Goal: Task Accomplishment & Management: Manage account settings

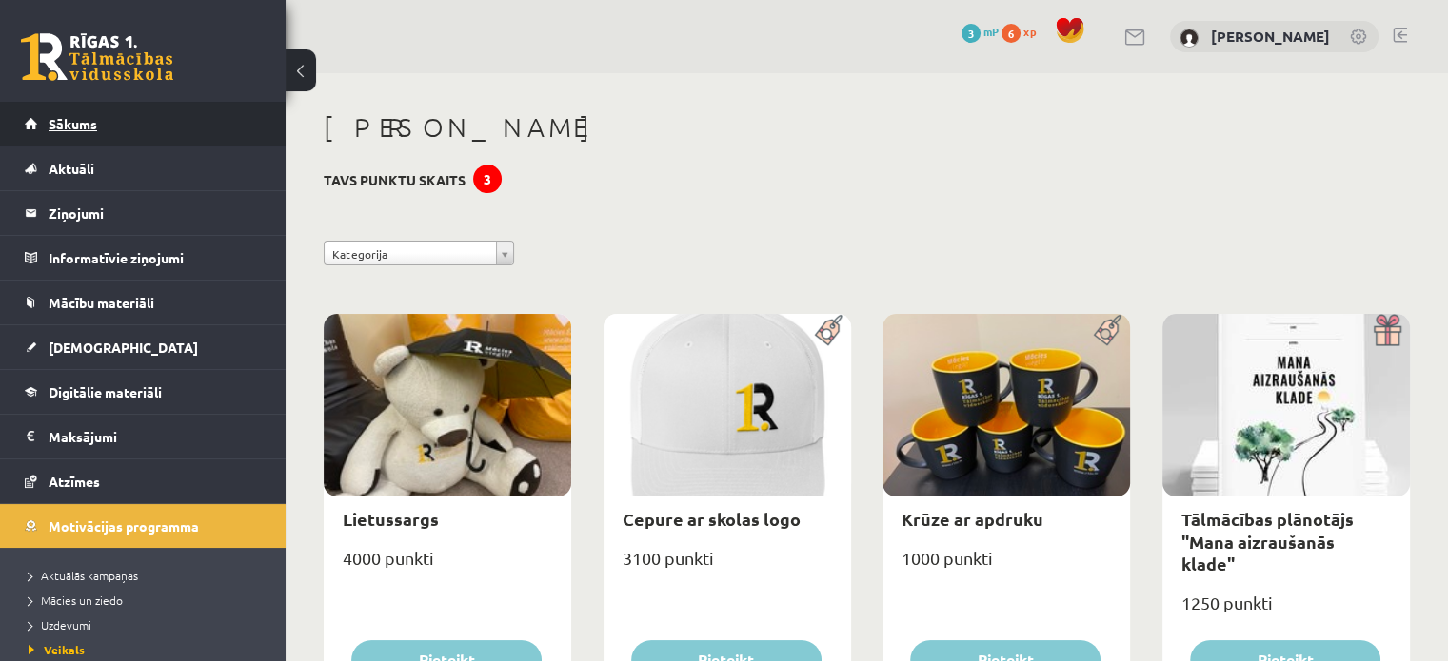
click at [154, 115] on link "Sākums" at bounding box center [143, 124] width 237 height 44
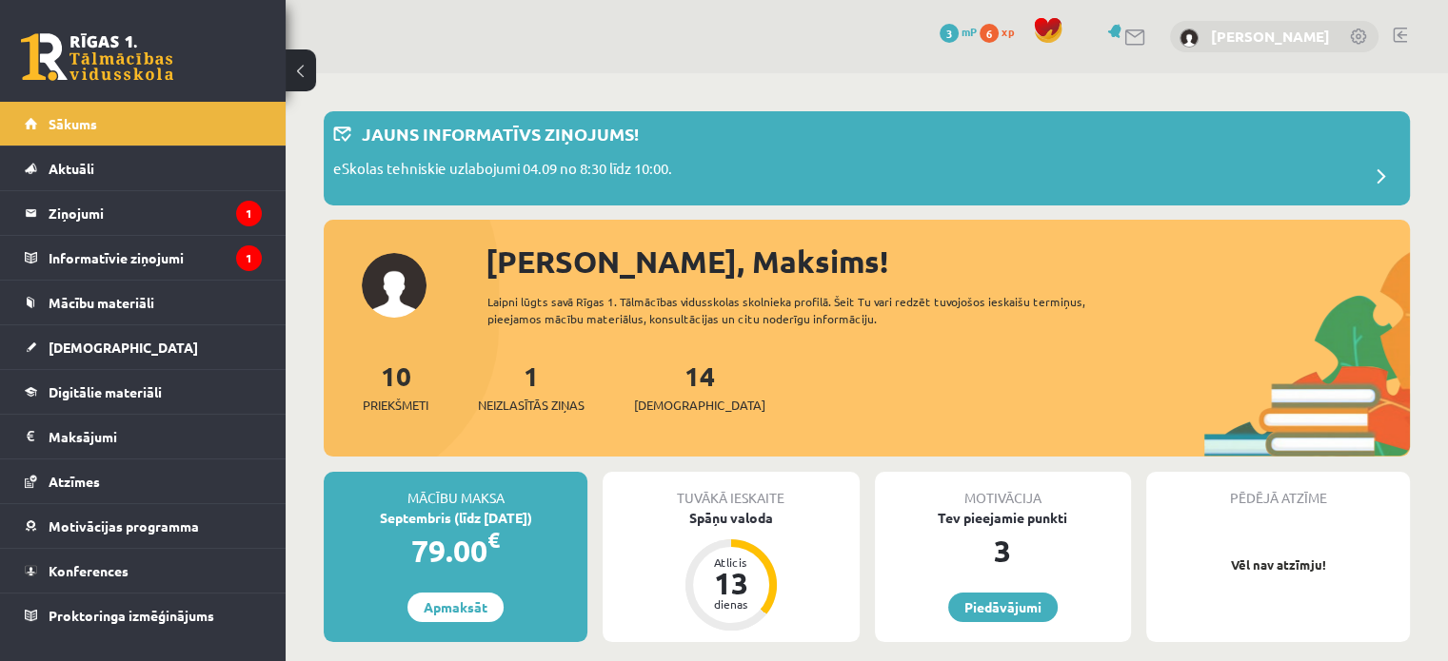
click at [1266, 30] on link "[PERSON_NAME]" at bounding box center [1270, 36] width 119 height 19
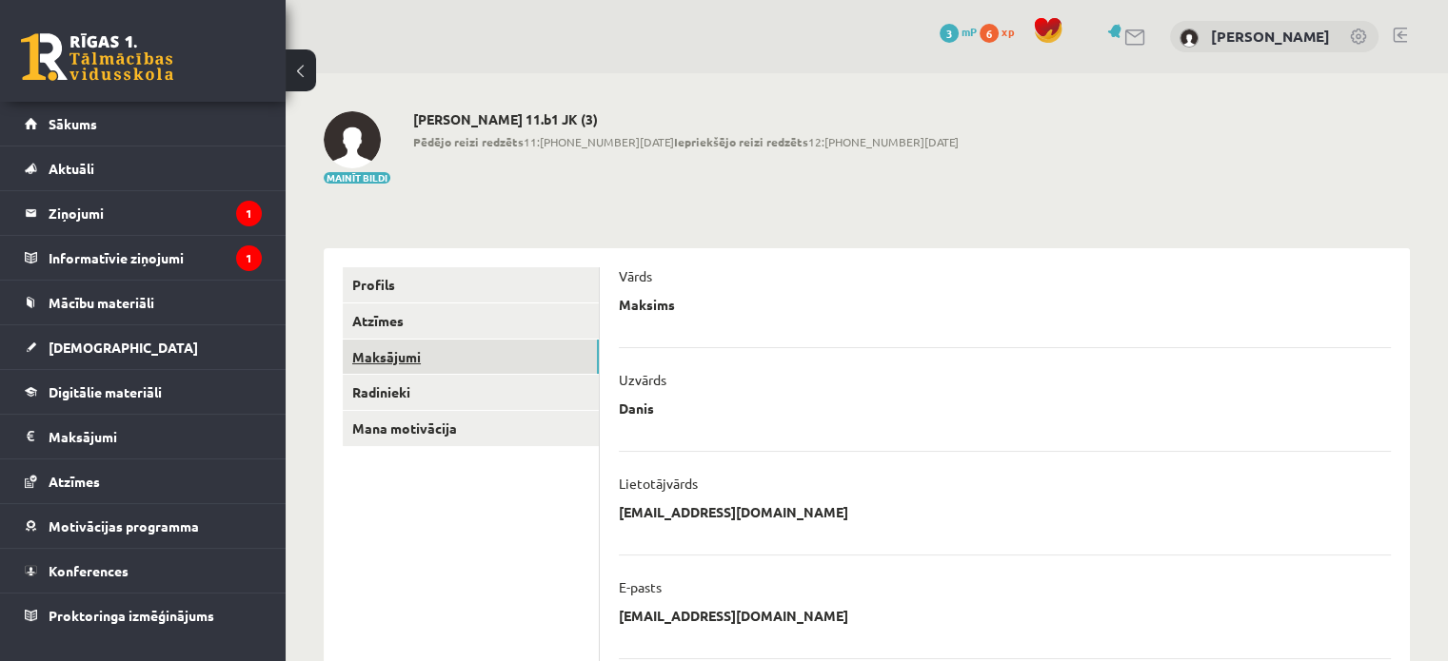
click at [404, 359] on link "Maksājumi" at bounding box center [471, 357] width 256 height 35
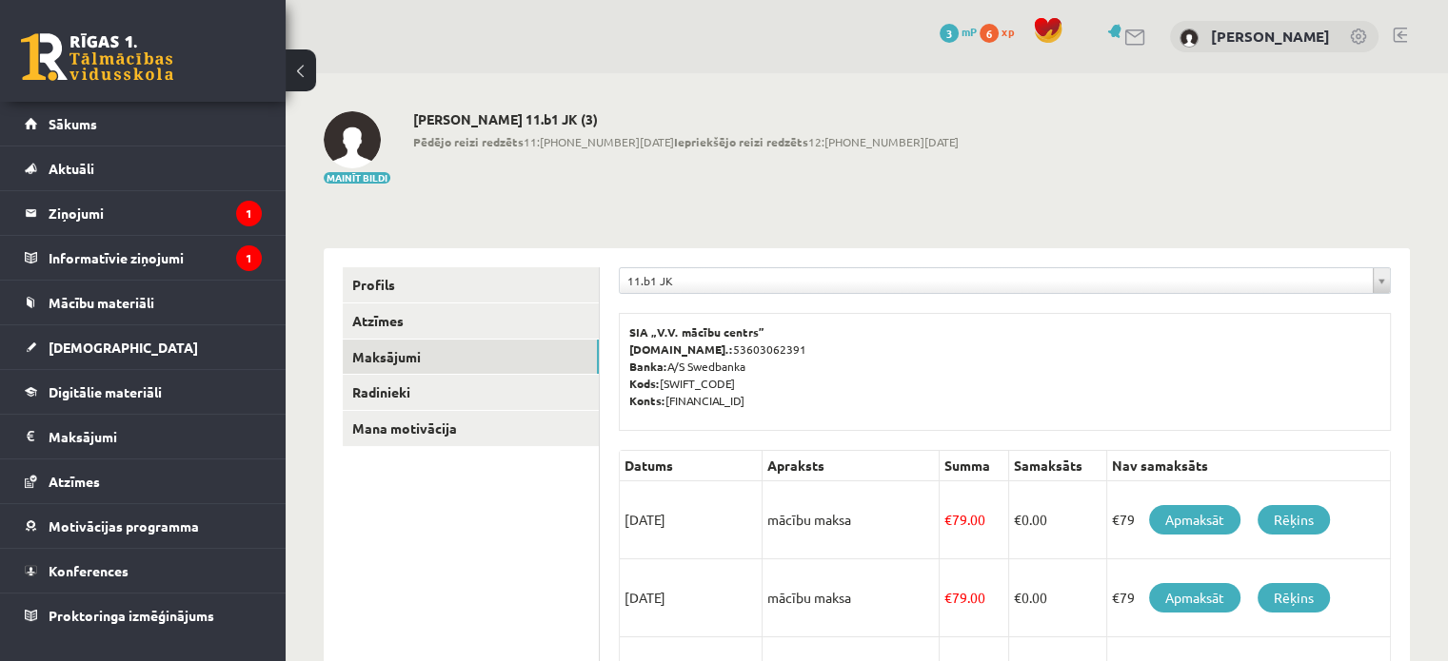
click at [141, 159] on link "Aktuāli" at bounding box center [143, 169] width 237 height 44
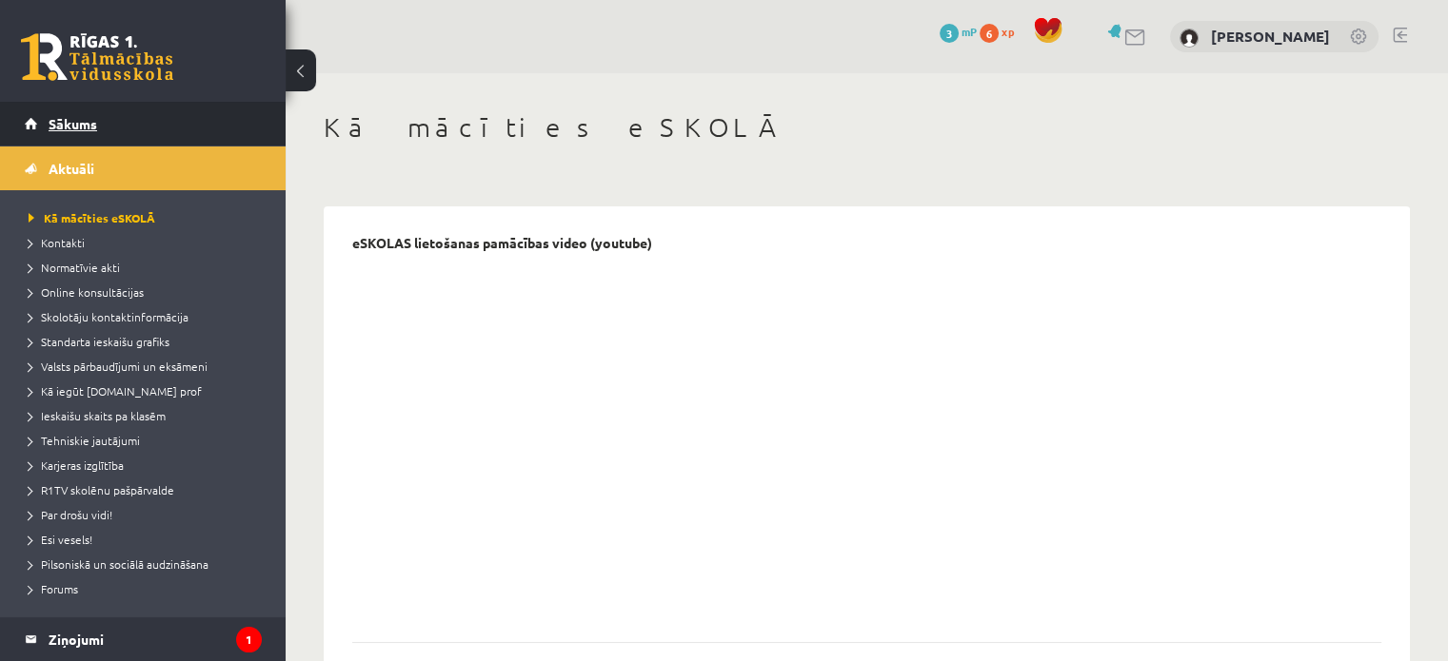
click at [109, 109] on link "Sākums" at bounding box center [143, 124] width 237 height 44
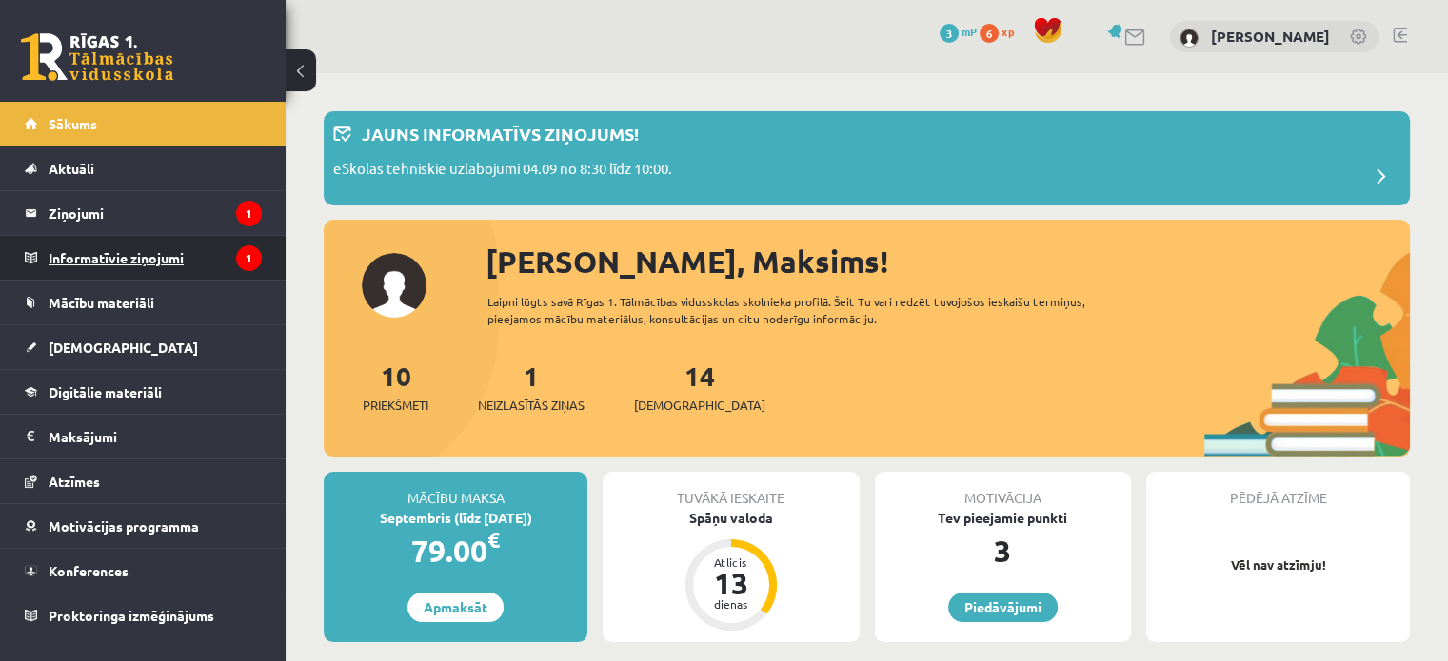
click at [215, 258] on legend "Informatīvie ziņojumi 1" at bounding box center [155, 258] width 213 height 44
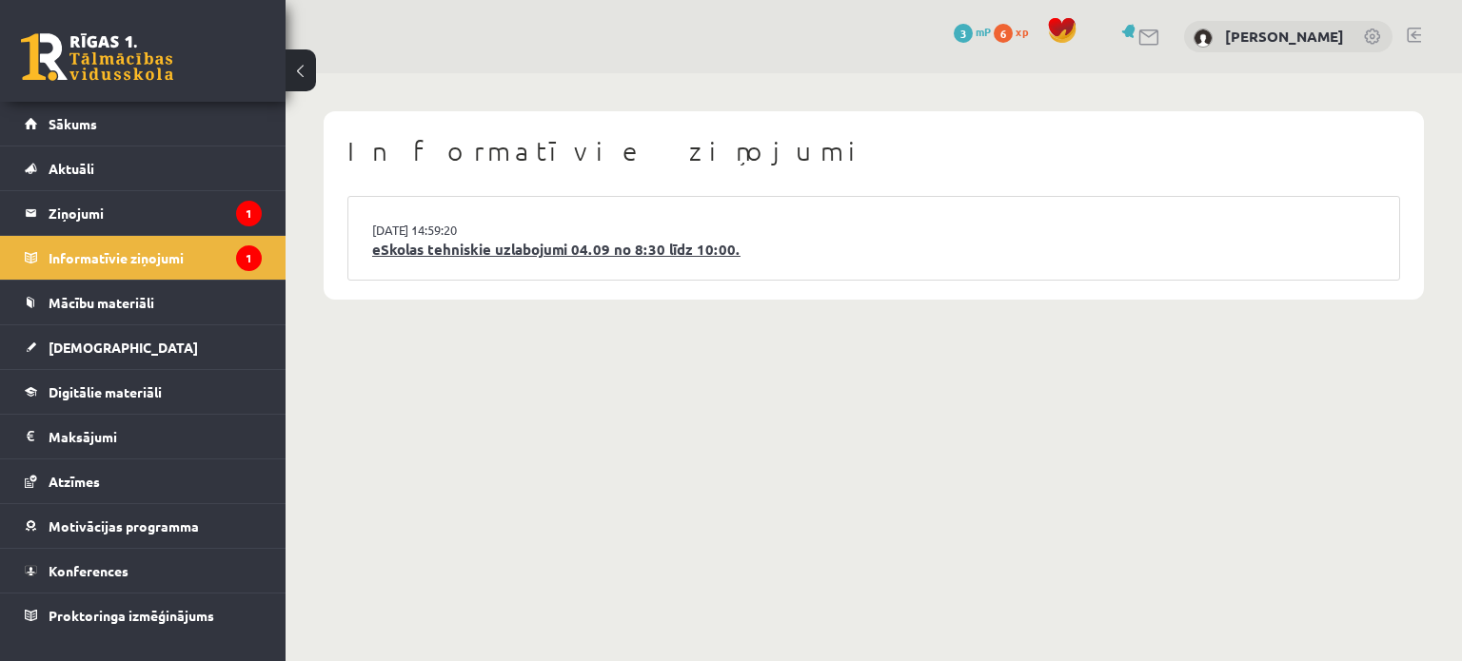
click at [451, 259] on link "eSkolas tehniskie uzlabojumi 04.09 no 8:30 līdz 10:00." at bounding box center [873, 250] width 1003 height 22
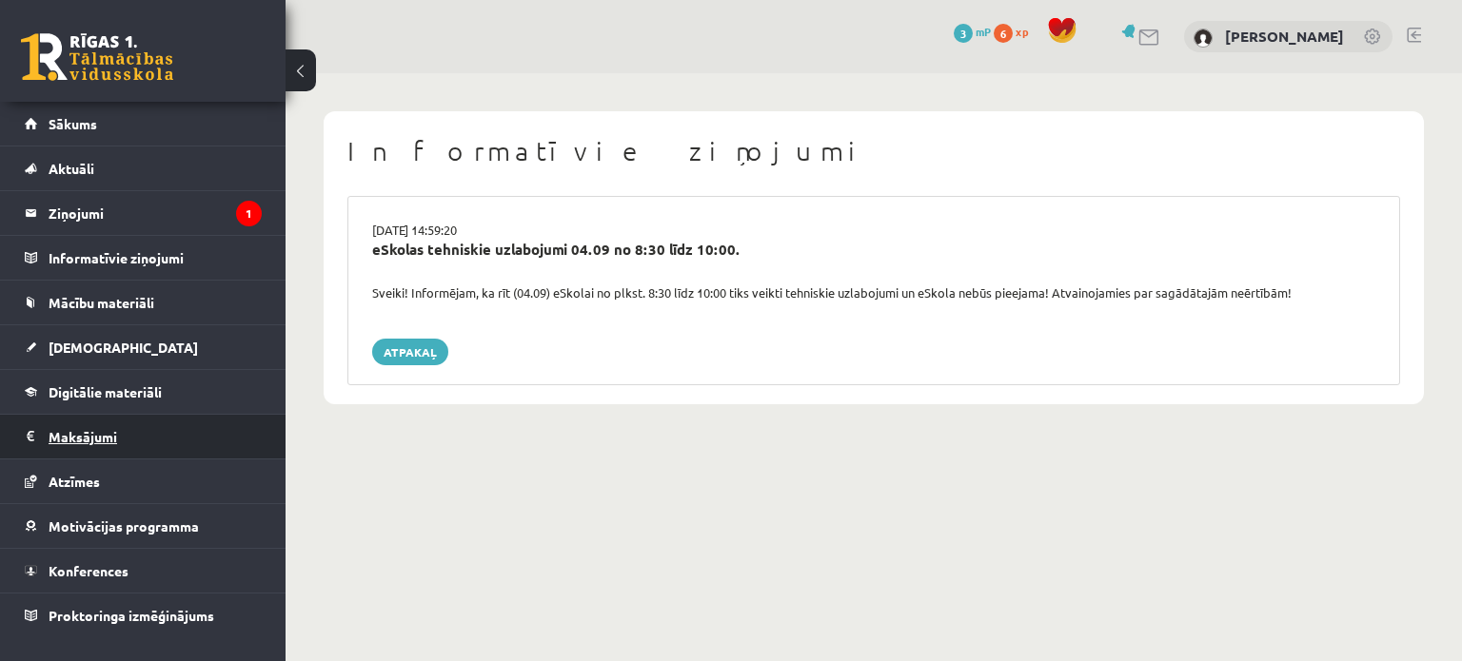
click at [94, 428] on legend "Maksājumi 0" at bounding box center [155, 437] width 213 height 44
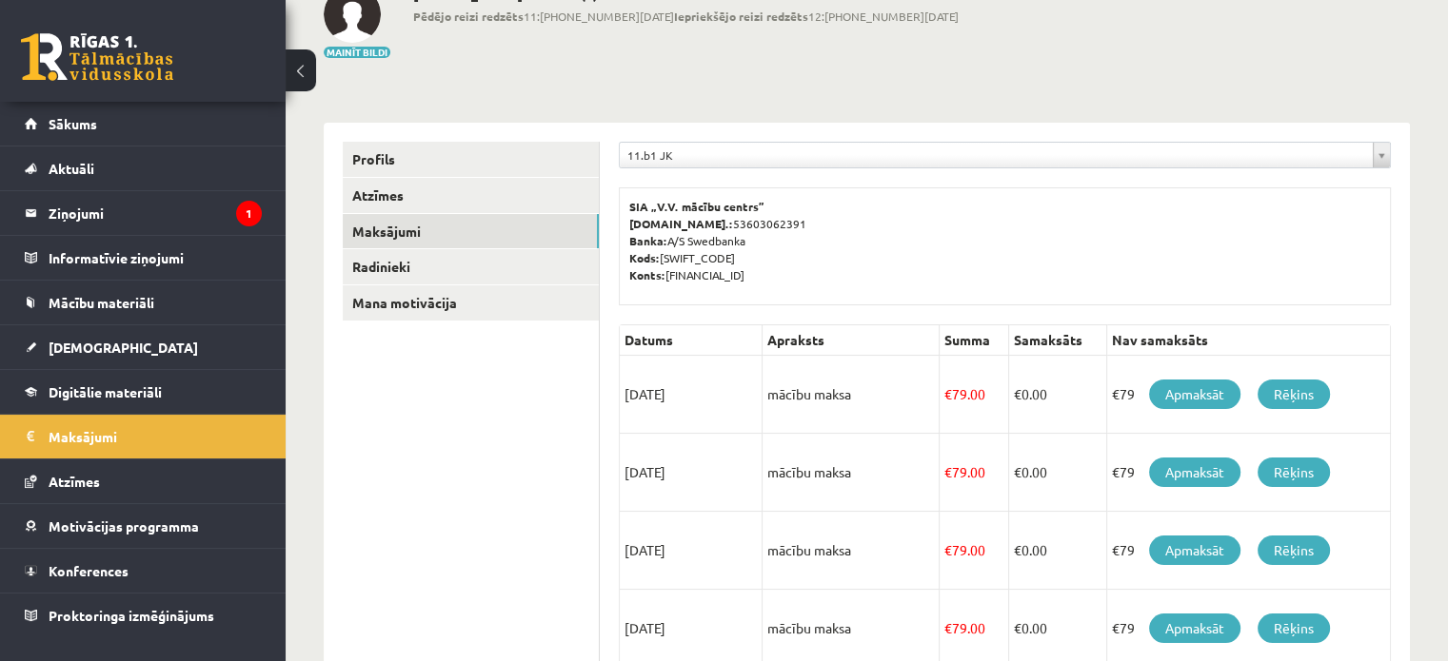
scroll to position [126, 0]
click at [1279, 395] on link "Rēķins" at bounding box center [1293, 395] width 72 height 30
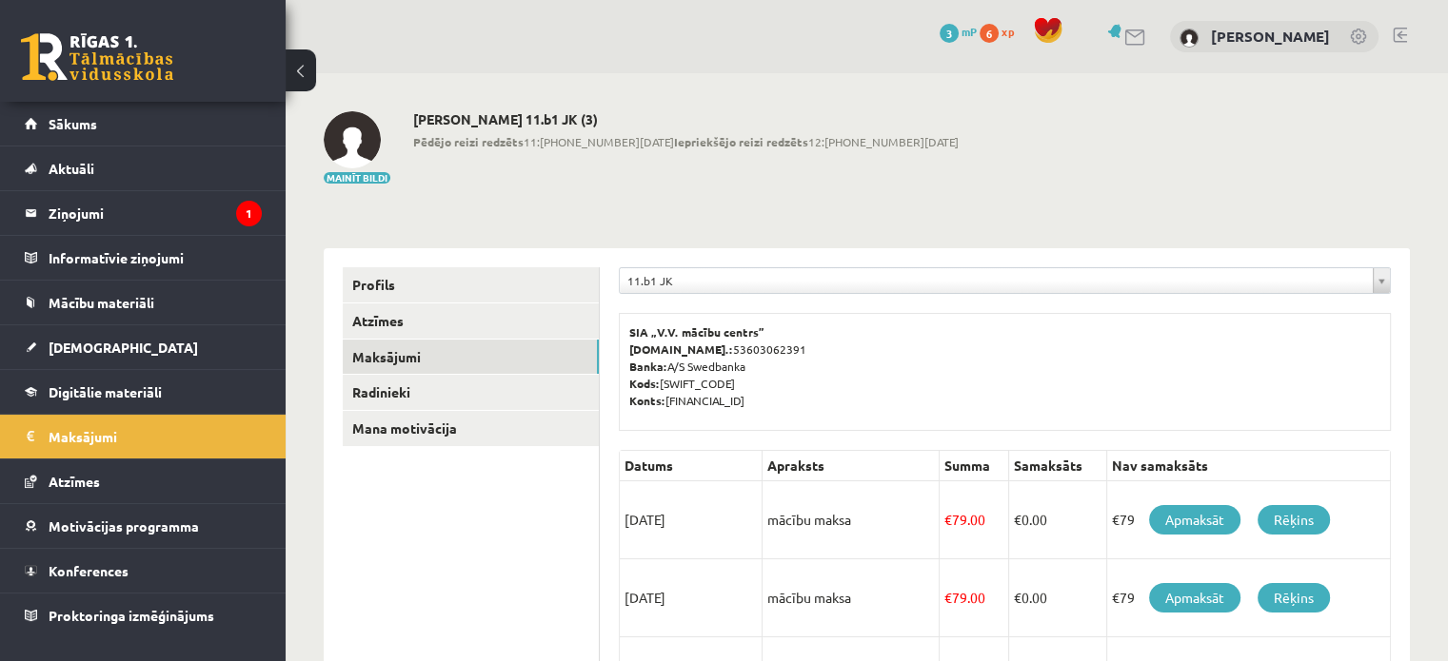
click at [555, 117] on h2 "[PERSON_NAME] 11.b1 JK (3)" at bounding box center [685, 119] width 545 height 16
click at [520, 155] on div "[PERSON_NAME] 11.b1 JK (3) Pēdējo reizi redzēts 11:[PHONE_NUMBER][DATE] Iepriek…" at bounding box center [685, 148] width 545 height 74
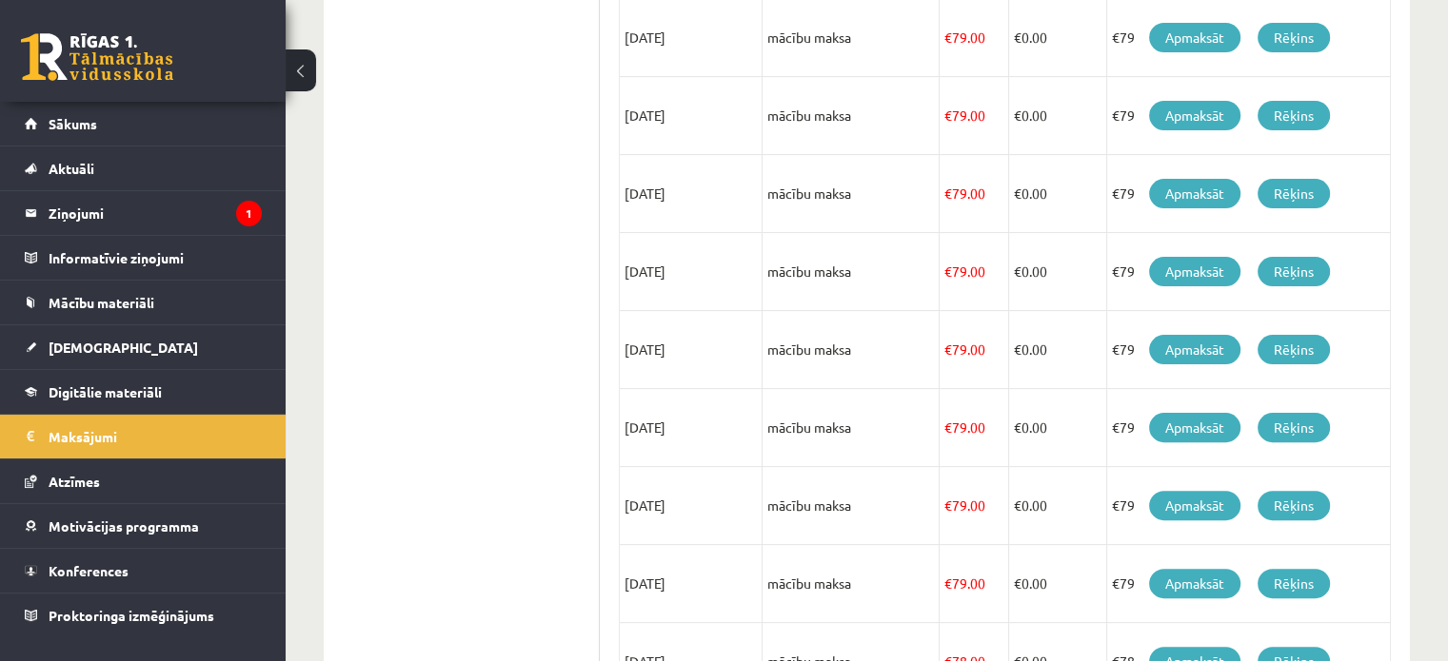
scroll to position [655, 0]
